Goal: Transaction & Acquisition: Purchase product/service

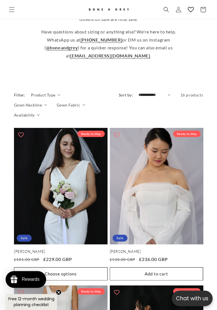
scroll to position [234, 0]
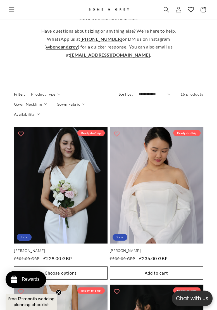
click at [45, 103] on icon "Gown Neckline (0 selected)" at bounding box center [45, 104] width 3 height 2
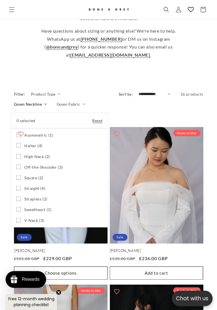
scroll to position [0, 0]
click at [21, 143] on icon at bounding box center [18, 145] width 4 height 4
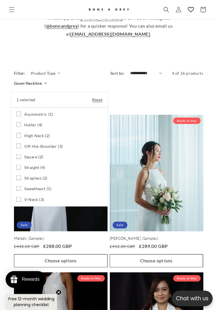
scroll to position [0, 185]
click at [47, 80] on summary "Gown Neckline" at bounding box center [30, 83] width 33 height 6
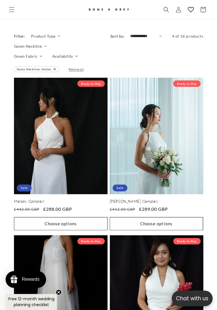
scroll to position [0, 370]
click at [159, 199] on link "[PERSON_NAME] (Samples)" at bounding box center [157, 201] width 94 height 5
click at [67, 199] on link "Melody (Samples)" at bounding box center [61, 201] width 94 height 5
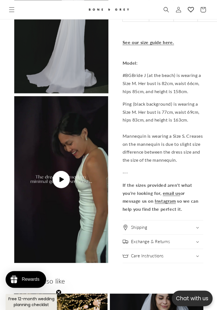
scroll to position [1761, 0]
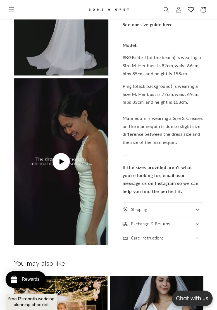
click at [59, 159] on icon "Gallery Viewer" at bounding box center [61, 161] width 4 height 5
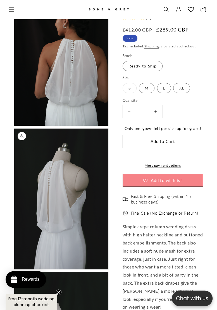
scroll to position [0, 185]
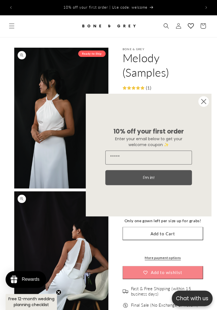
click at [203, 101] on icon "Close dialog" at bounding box center [203, 101] width 4 height 4
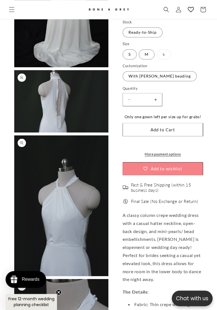
scroll to position [0, 185]
